Goal: Task Accomplishment & Management: Manage account settings

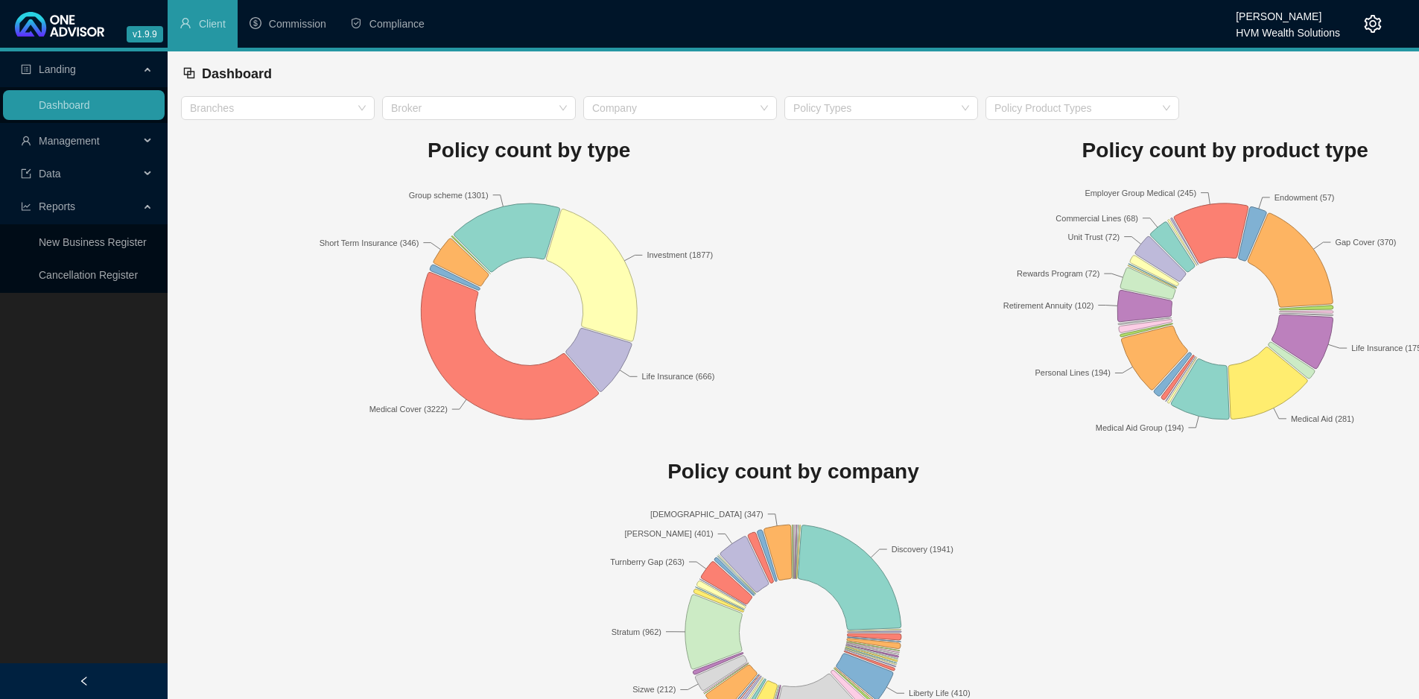
click at [1365, 21] on icon "setting" at bounding box center [1373, 24] width 17 height 18
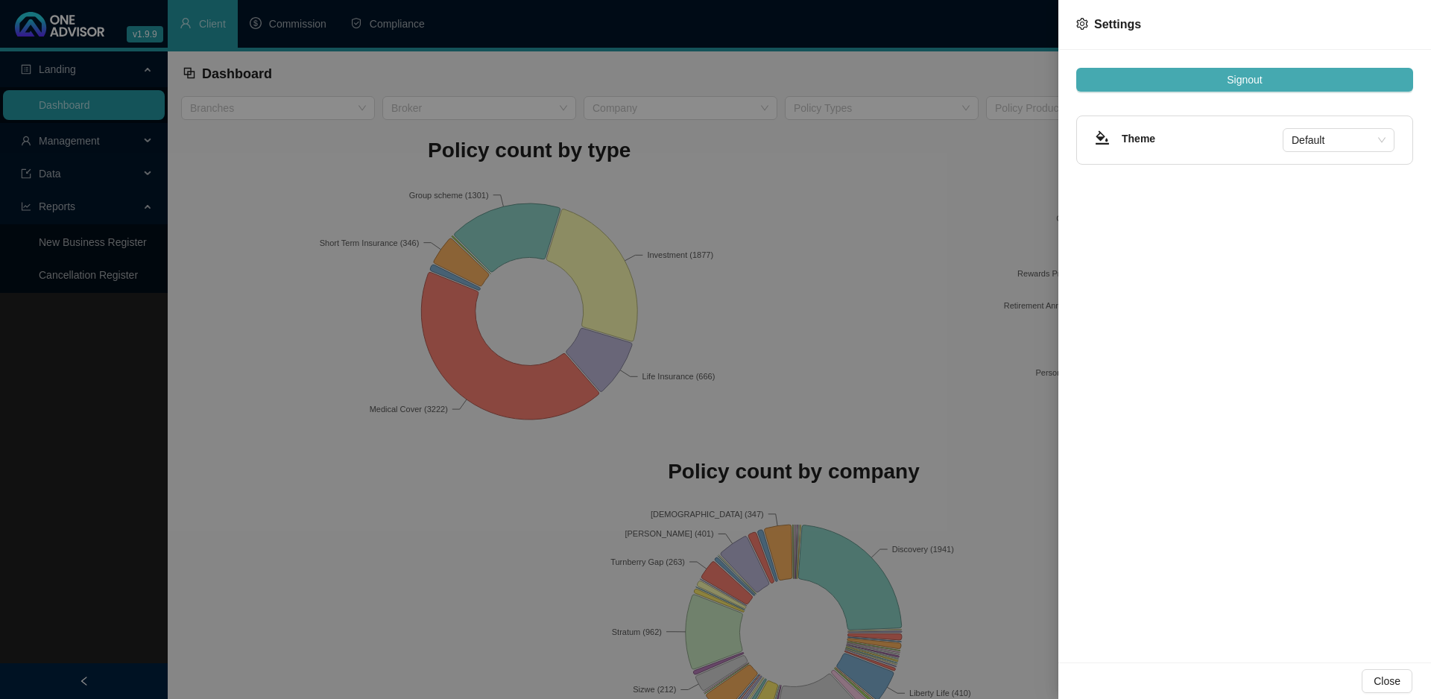
click at [1313, 83] on button "Signout" at bounding box center [1244, 80] width 337 height 24
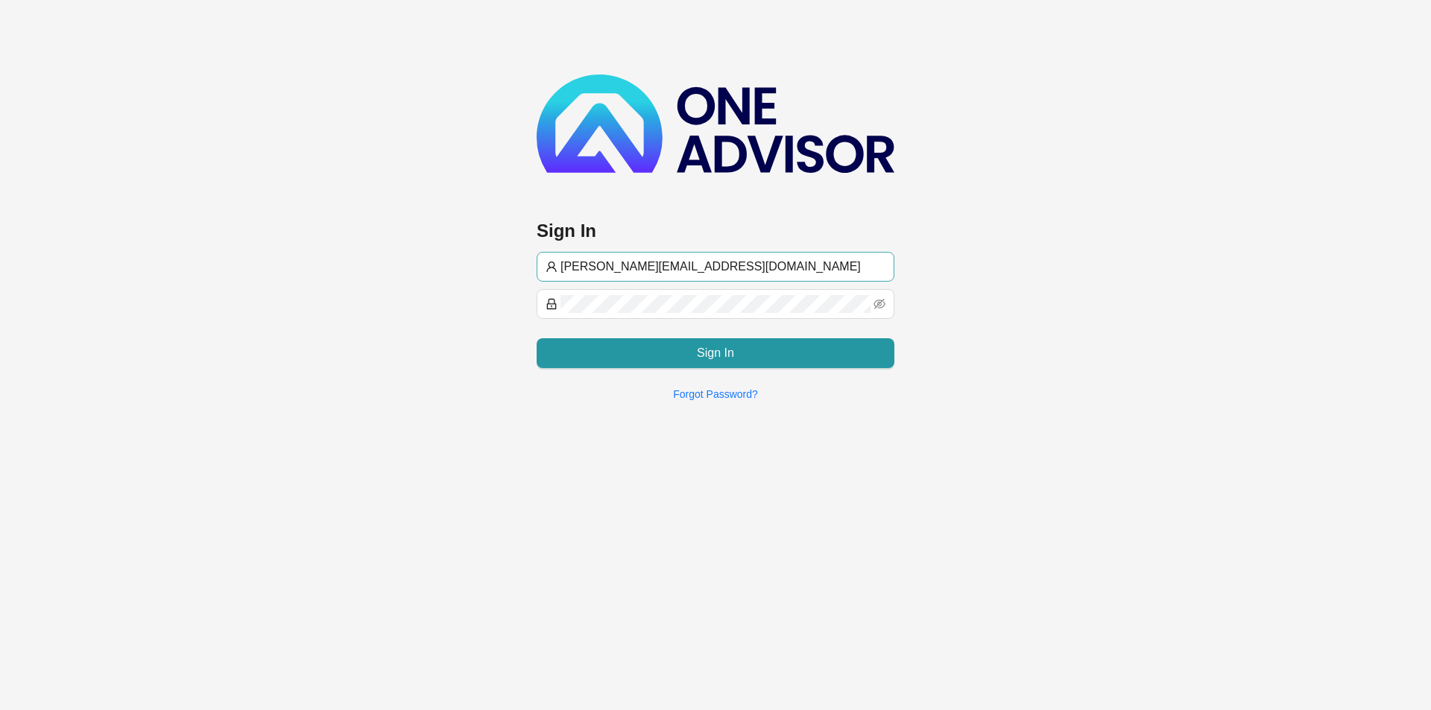
click at [712, 263] on input "[PERSON_NAME][EMAIL_ADDRESS][DOMAIN_NAME]" at bounding box center [722, 267] width 325 height 18
type input "[PERSON_NAME][EMAIL_ADDRESS][DOMAIN_NAME]"
click at [648, 359] on button "Sign In" at bounding box center [715, 353] width 358 height 30
